Goal: Check status

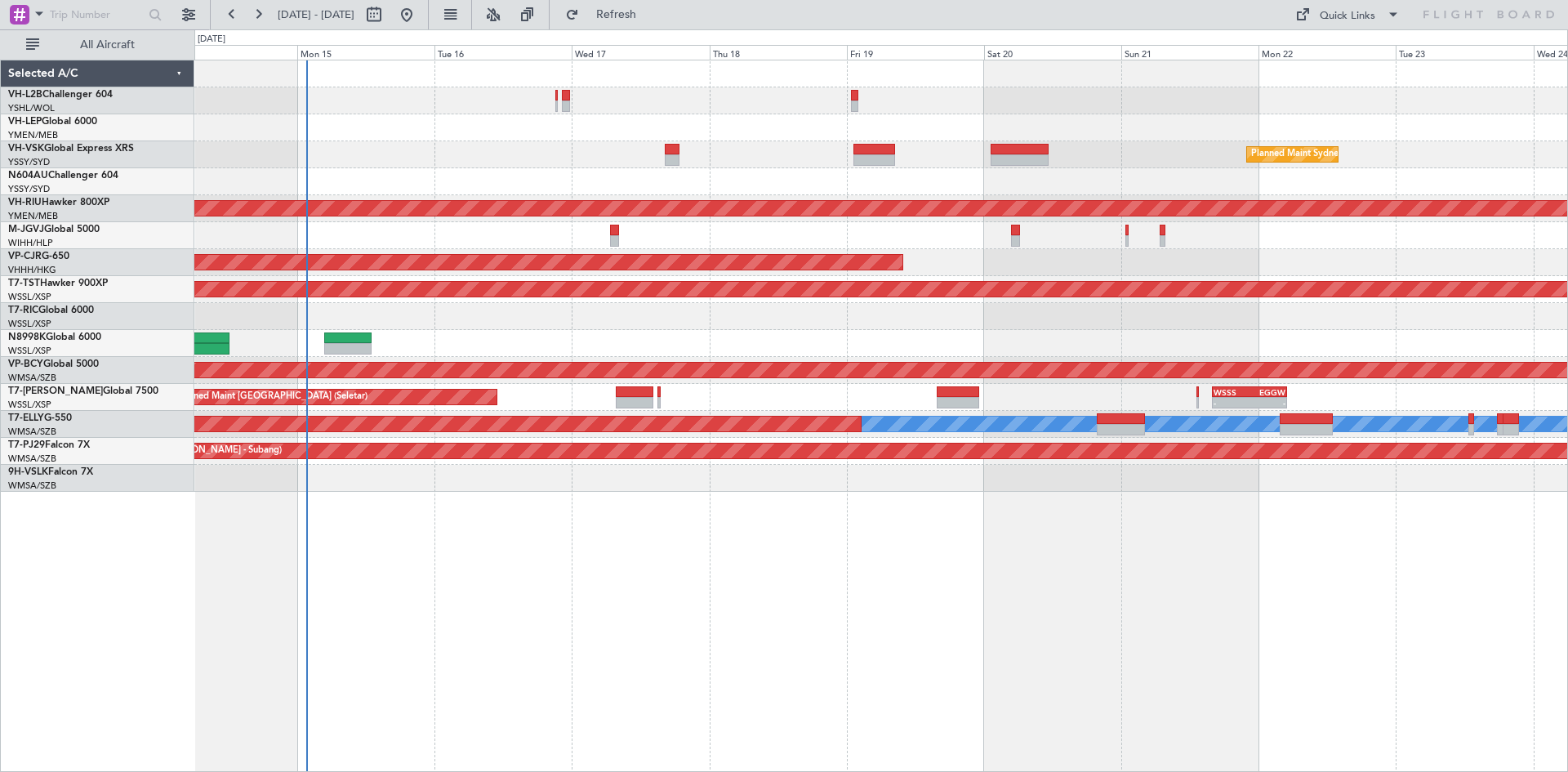
click at [627, 191] on div at bounding box center [880, 181] width 1373 height 27
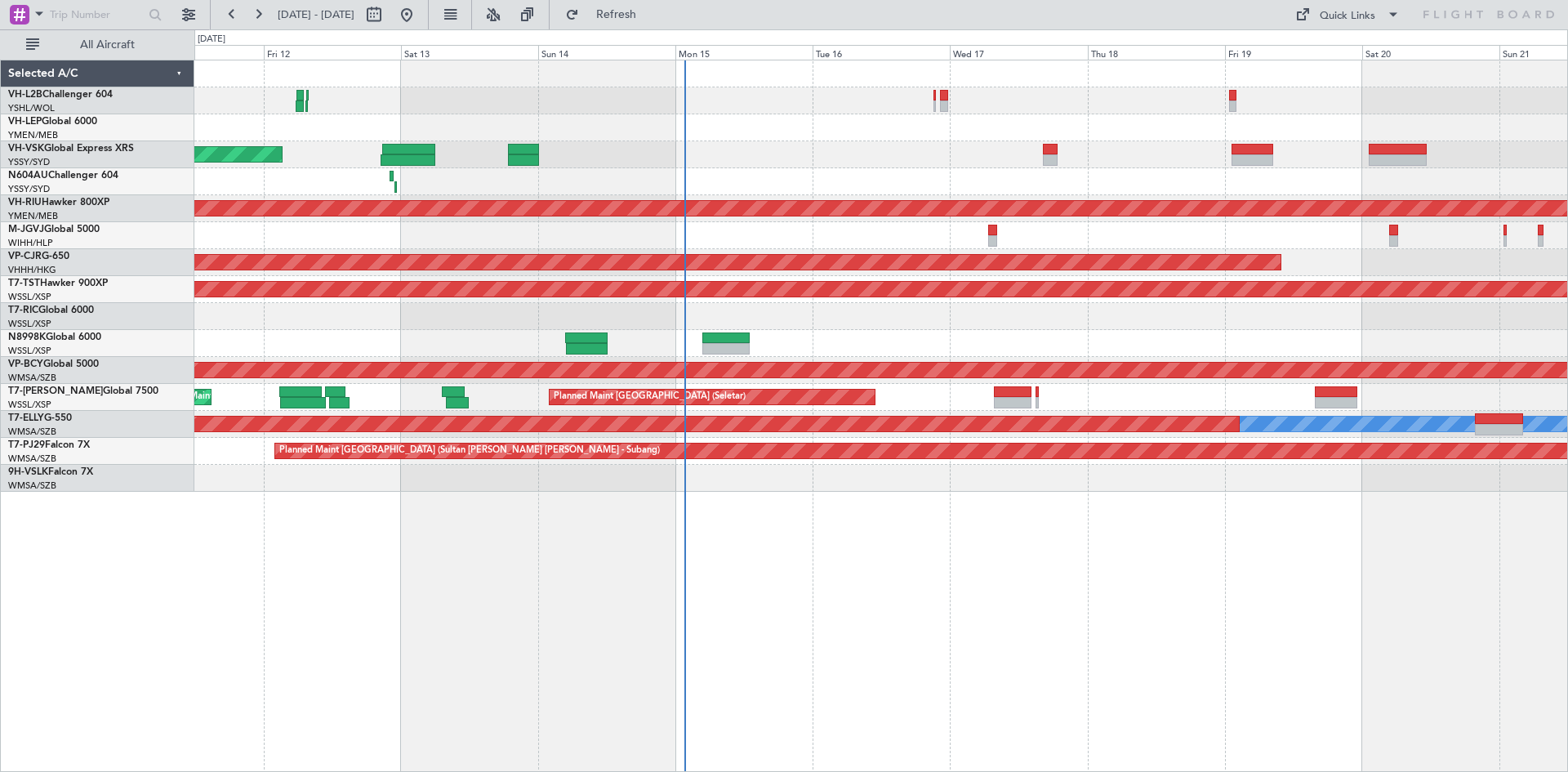
click at [1030, 227] on div at bounding box center [880, 235] width 1373 height 27
click at [69, 251] on link "VP-CJR G-650" at bounding box center [39, 256] width 62 height 10
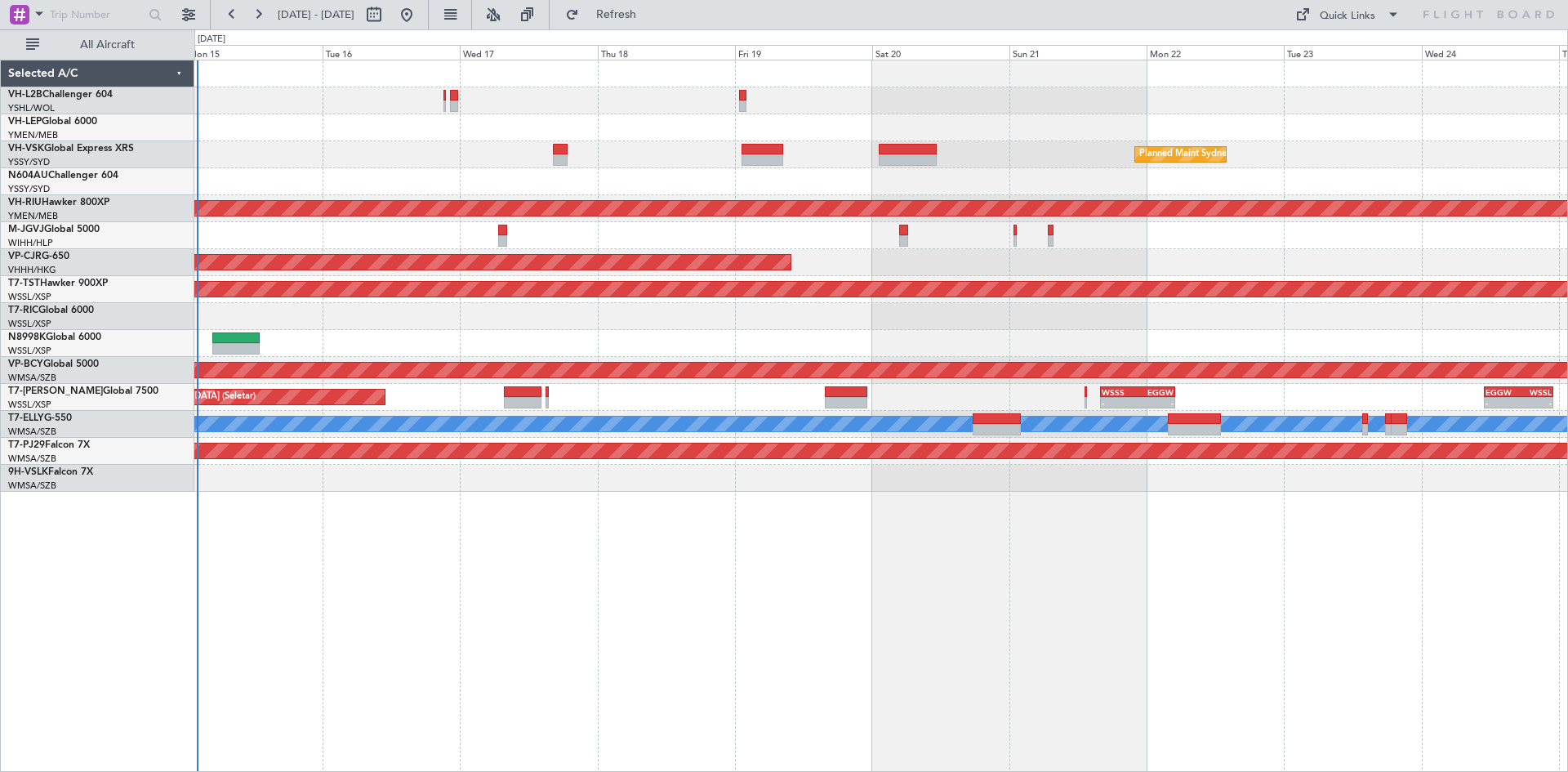
click at [1093, 261] on div "Planned Maint [GEOGRAPHIC_DATA] ([GEOGRAPHIC_DATA] Intl)" at bounding box center [880, 263] width 1373 height 27
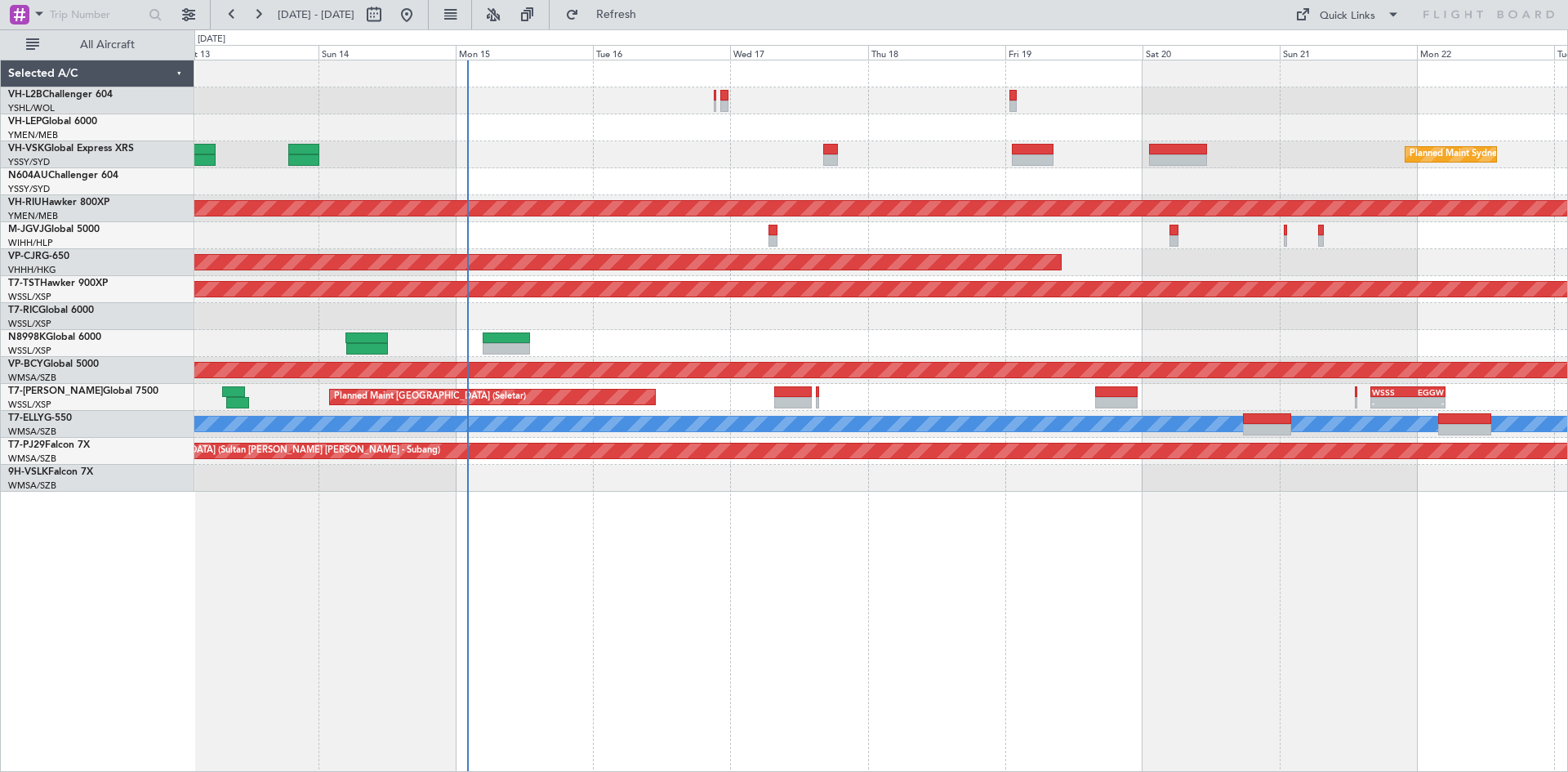
click at [686, 345] on div "Planned Maint [GEOGRAPHIC_DATA] (Seletar)" at bounding box center [880, 343] width 1373 height 27
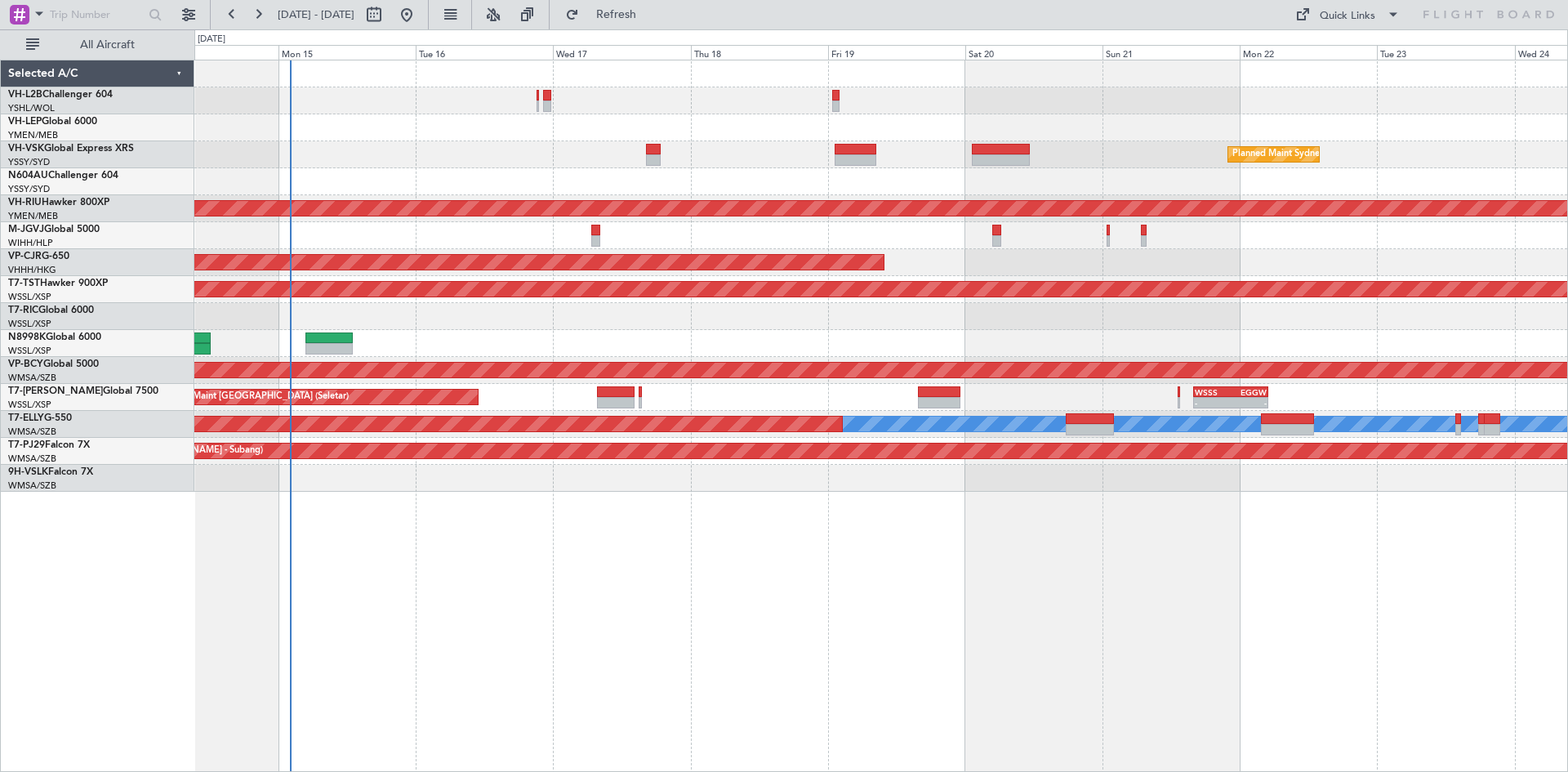
click at [628, 249] on div at bounding box center [880, 235] width 1373 height 27
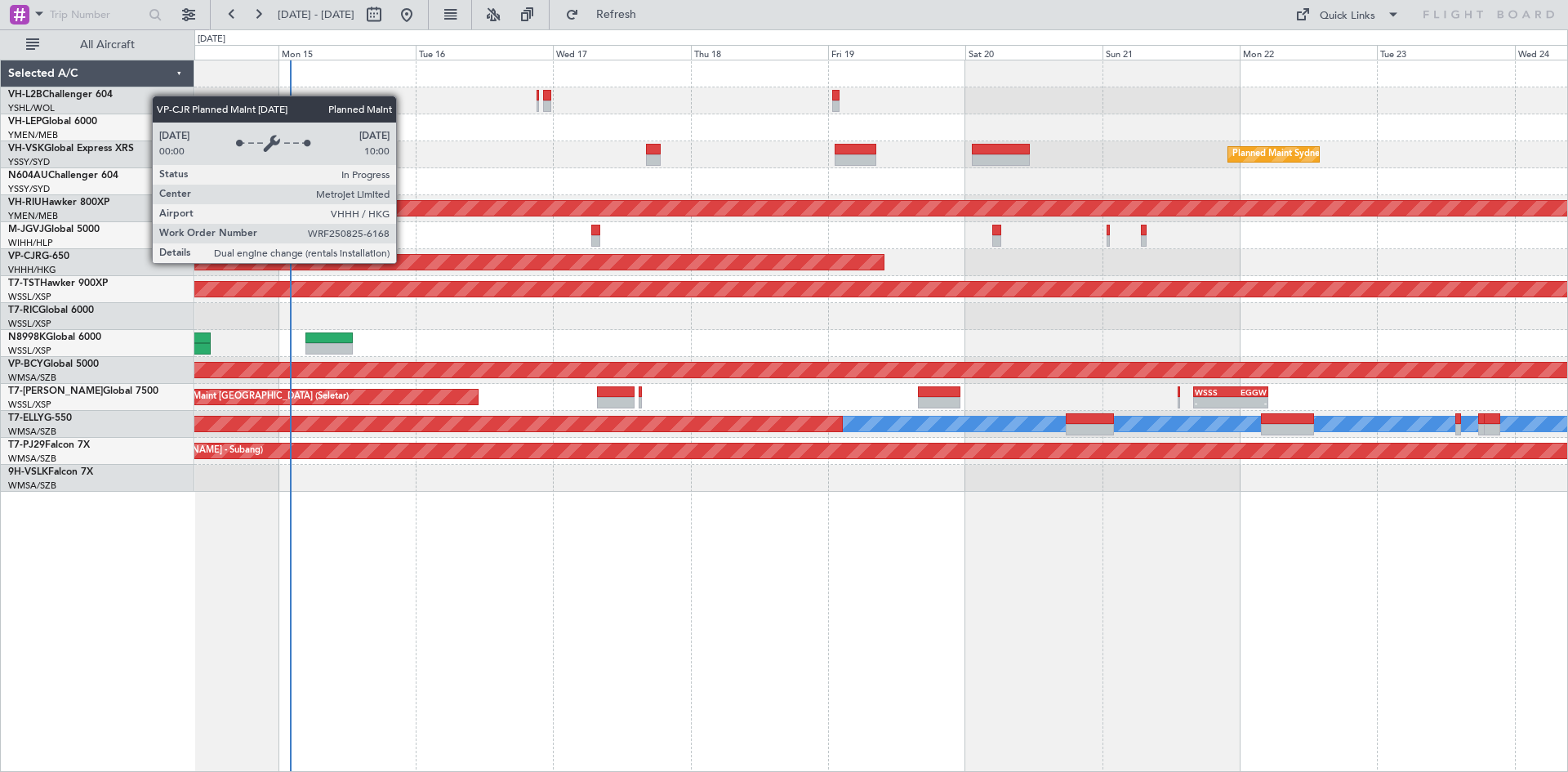
click at [966, 242] on div "Planned Maint Sydney ([PERSON_NAME] Intl) Unplanned Maint Sydney ([PERSON_NAME]…" at bounding box center [880, 276] width 1373 height 431
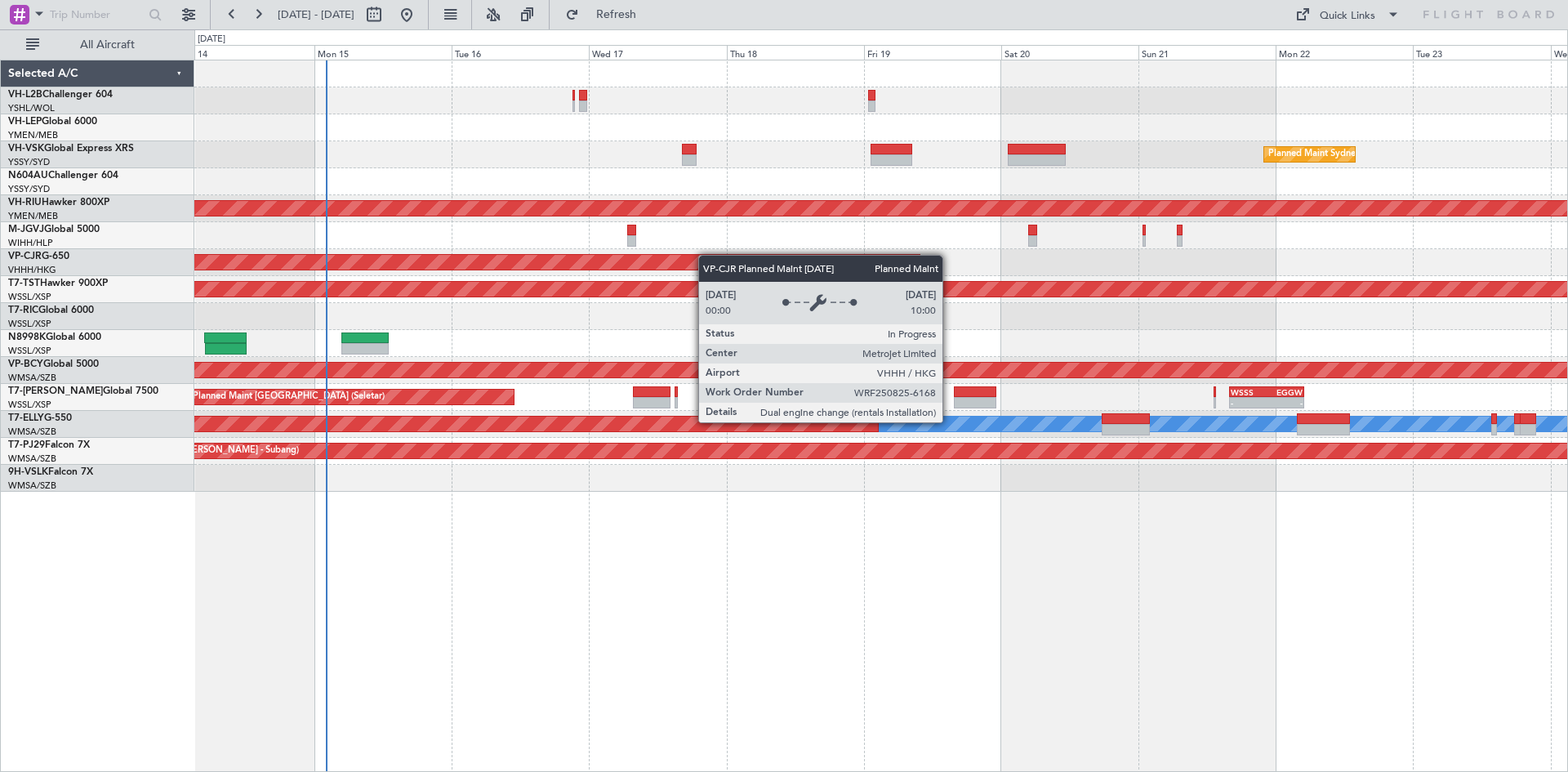
click at [455, 269] on div "Planned Maint Sydney ([PERSON_NAME] Intl) Unplanned Maint Sydney ([PERSON_NAME]…" at bounding box center [880, 276] width 1373 height 431
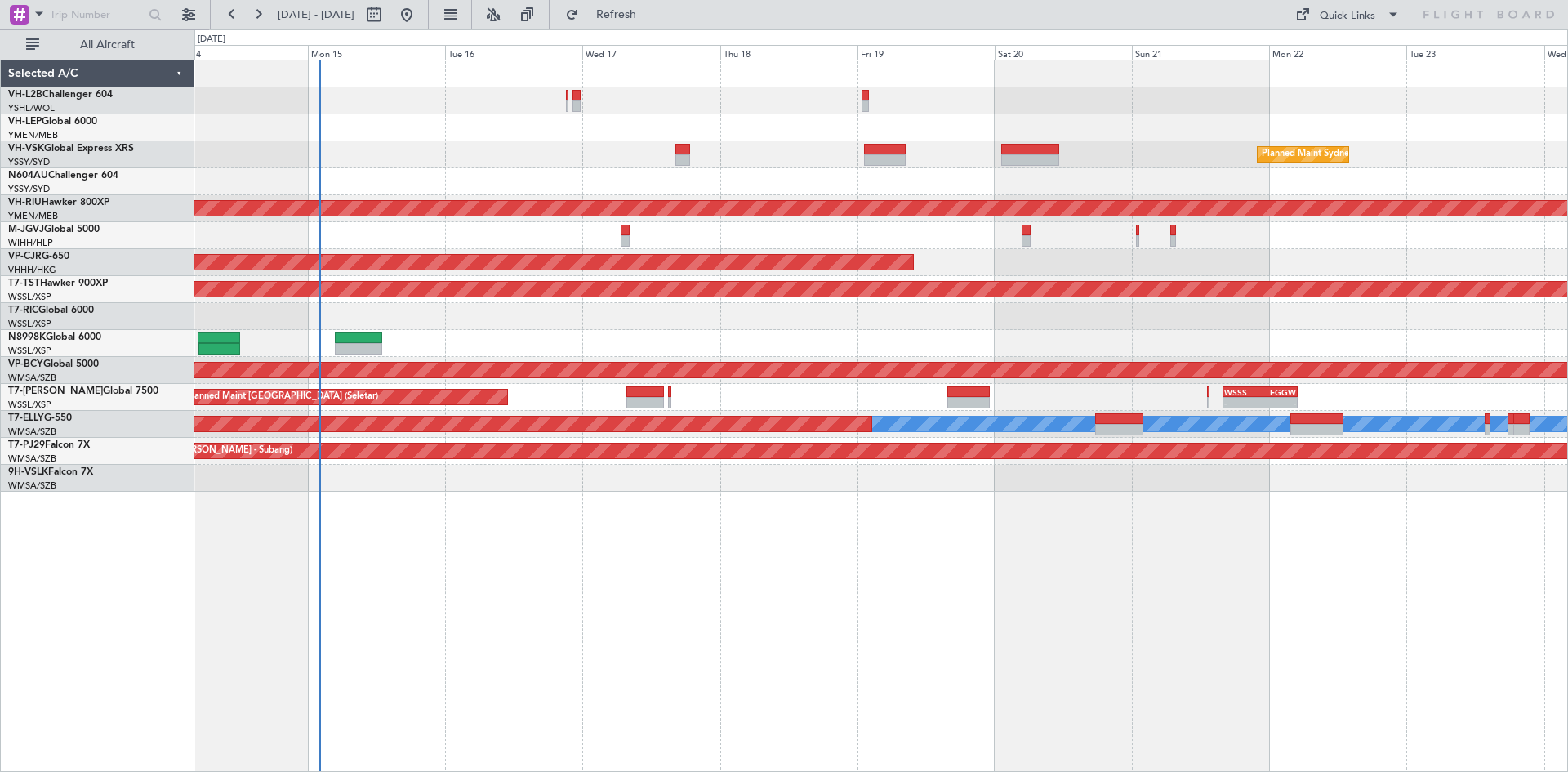
click at [932, 333] on div "Planned Maint Sydney ([PERSON_NAME] Intl) Unplanned Maint Sydney ([PERSON_NAME]…" at bounding box center [880, 276] width 1373 height 431
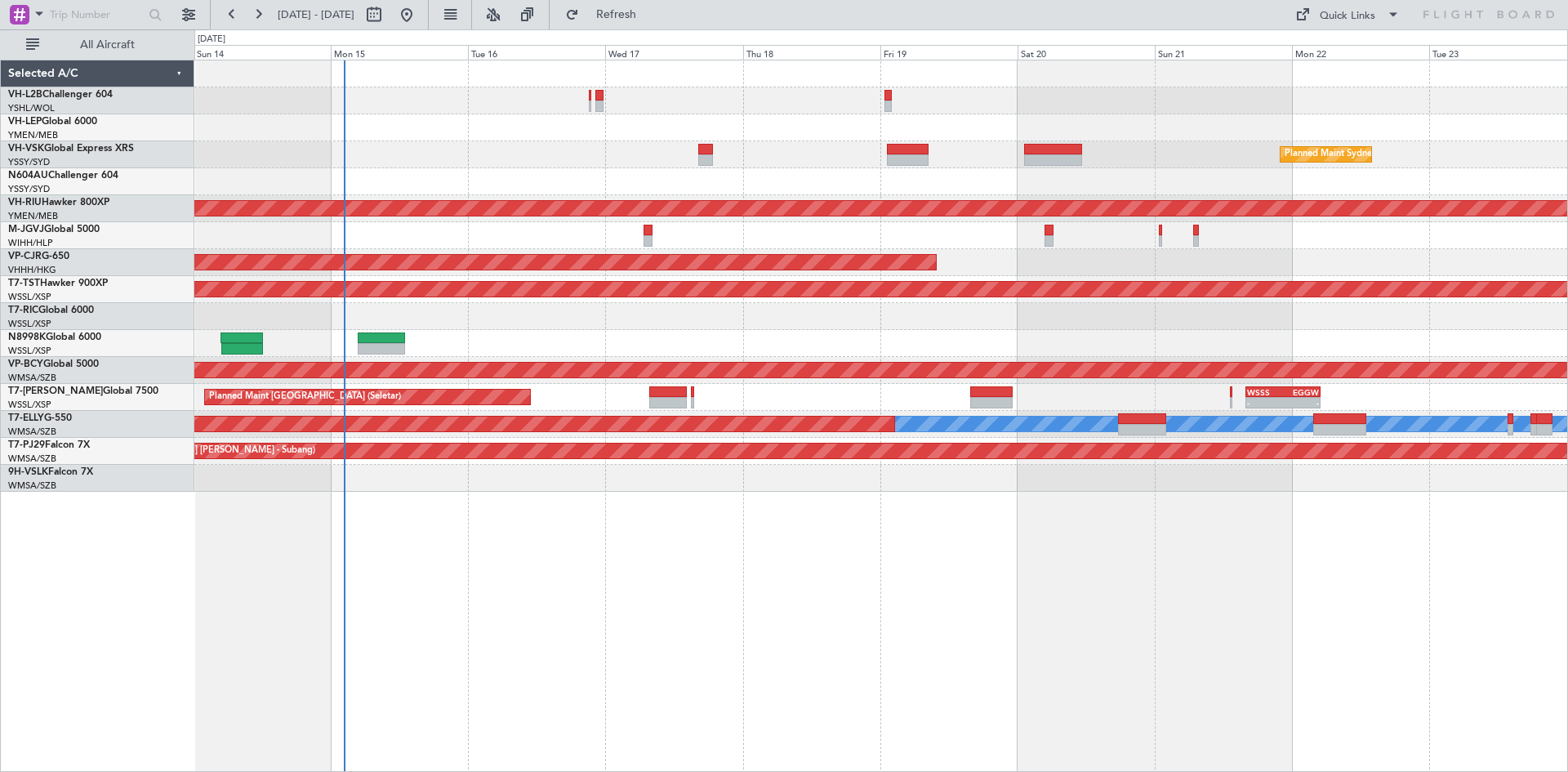
click at [973, 243] on div at bounding box center [880, 235] width 1373 height 27
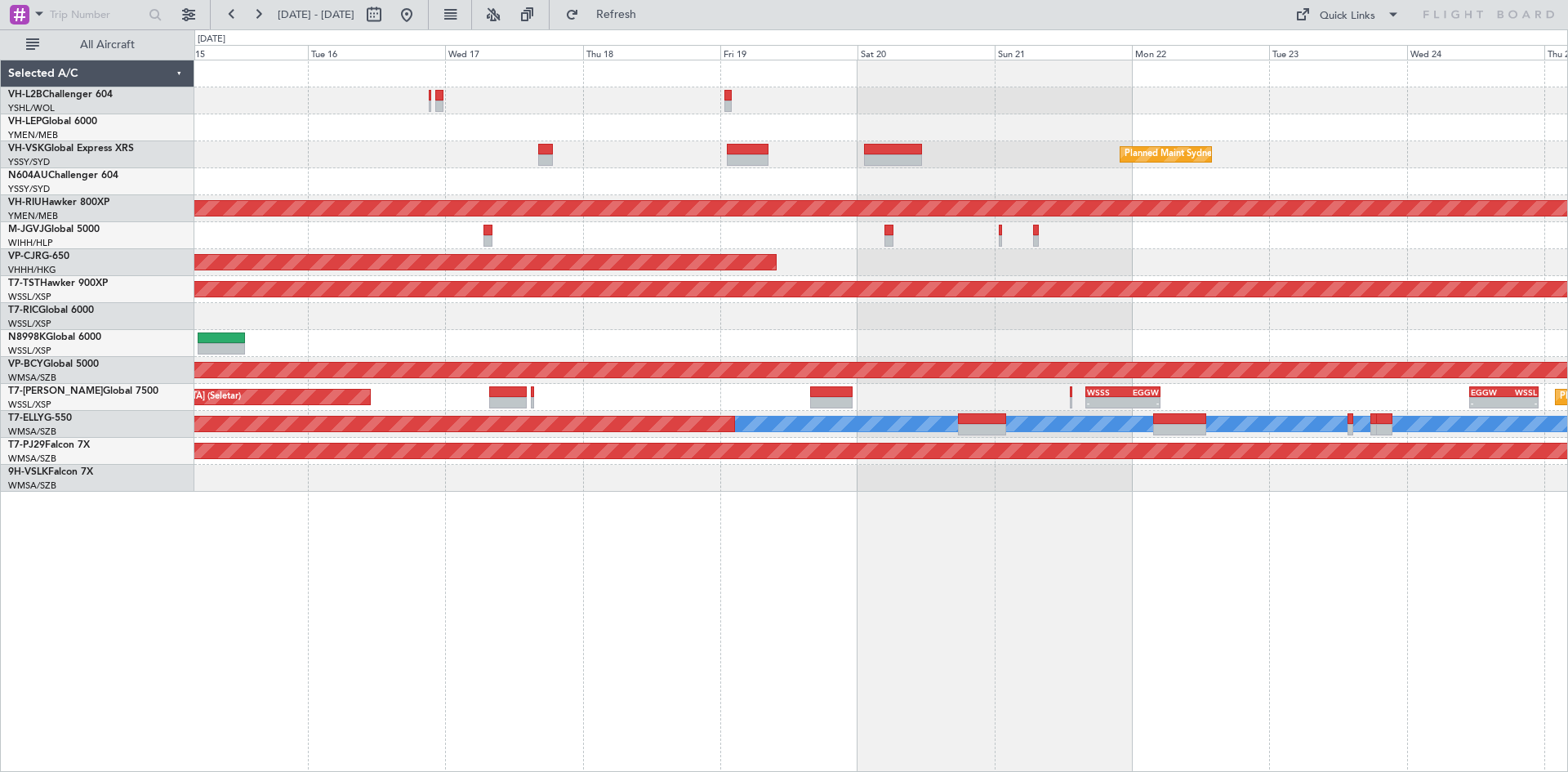
click at [939, 270] on div "Planned Maint Sydney ([PERSON_NAME] Intl) Planned Maint [GEOGRAPHIC_DATA] ([GEO…" at bounding box center [880, 276] width 1373 height 431
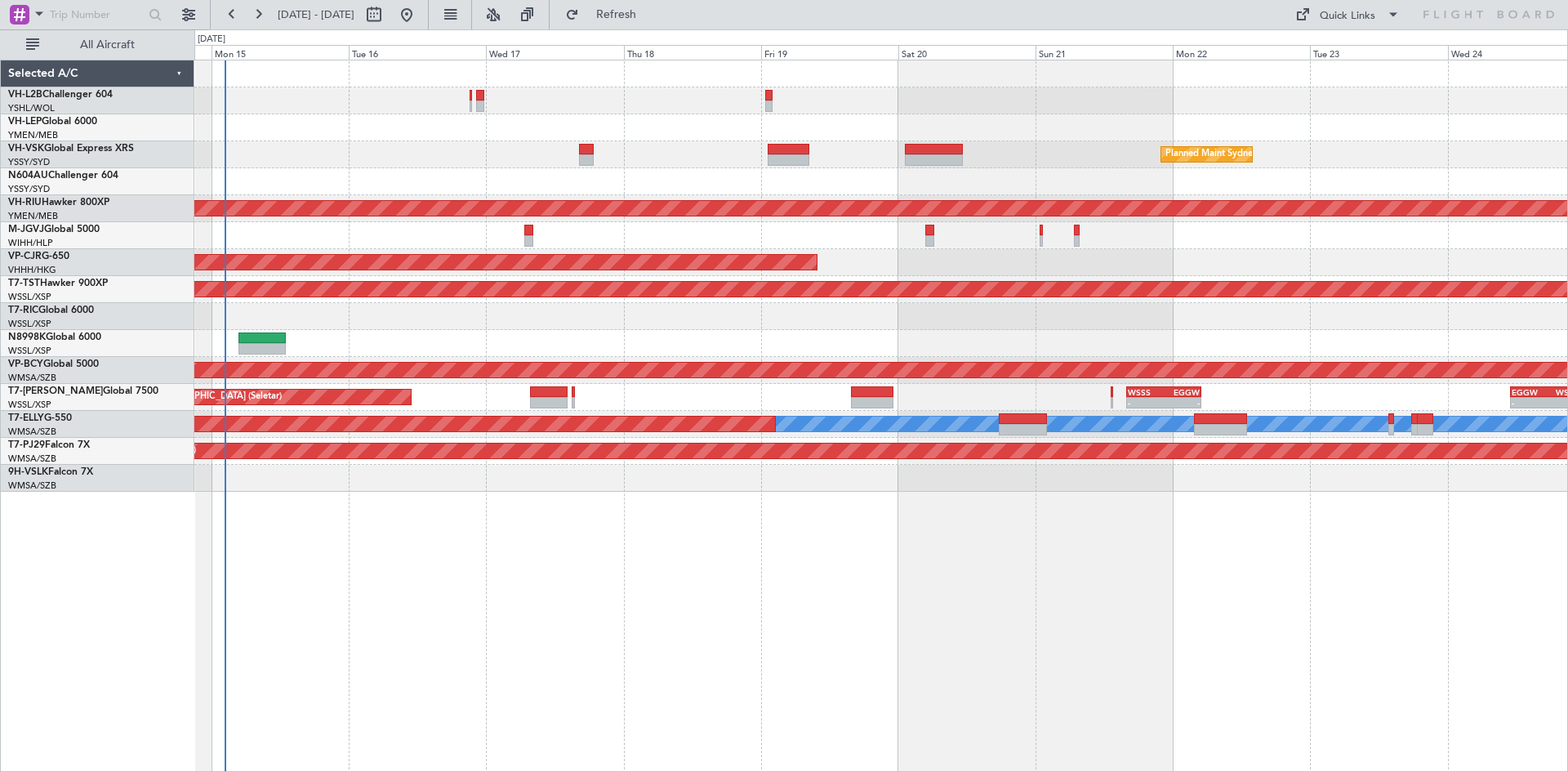
click at [1088, 262] on div "Planned Maint Sydney ([PERSON_NAME] Intl) Planned Maint [GEOGRAPHIC_DATA] ([GEO…" at bounding box center [880, 276] width 1373 height 431
click at [69, 474] on link "9H-VSLK Falcon 7X" at bounding box center [51, 472] width 85 height 10
click at [62, 444] on link "T7-PJ29 Falcon 7X" at bounding box center [49, 445] width 82 height 10
